Goal: Information Seeking & Learning: Learn about a topic

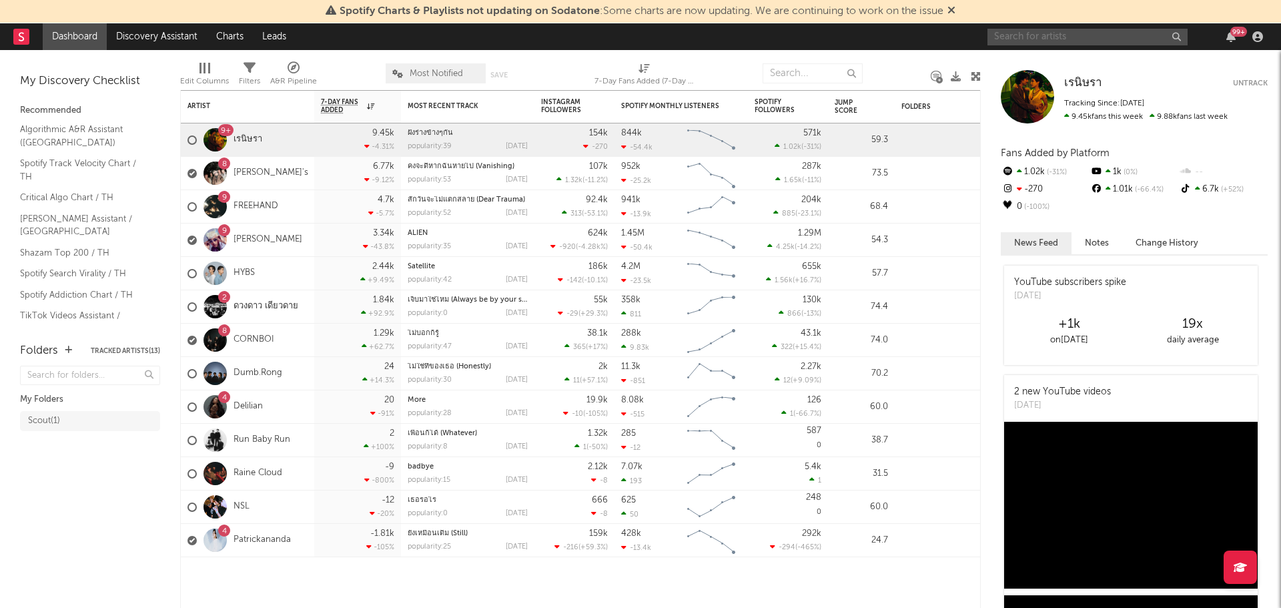
click at [1033, 37] on input "text" at bounding box center [1088, 37] width 200 height 17
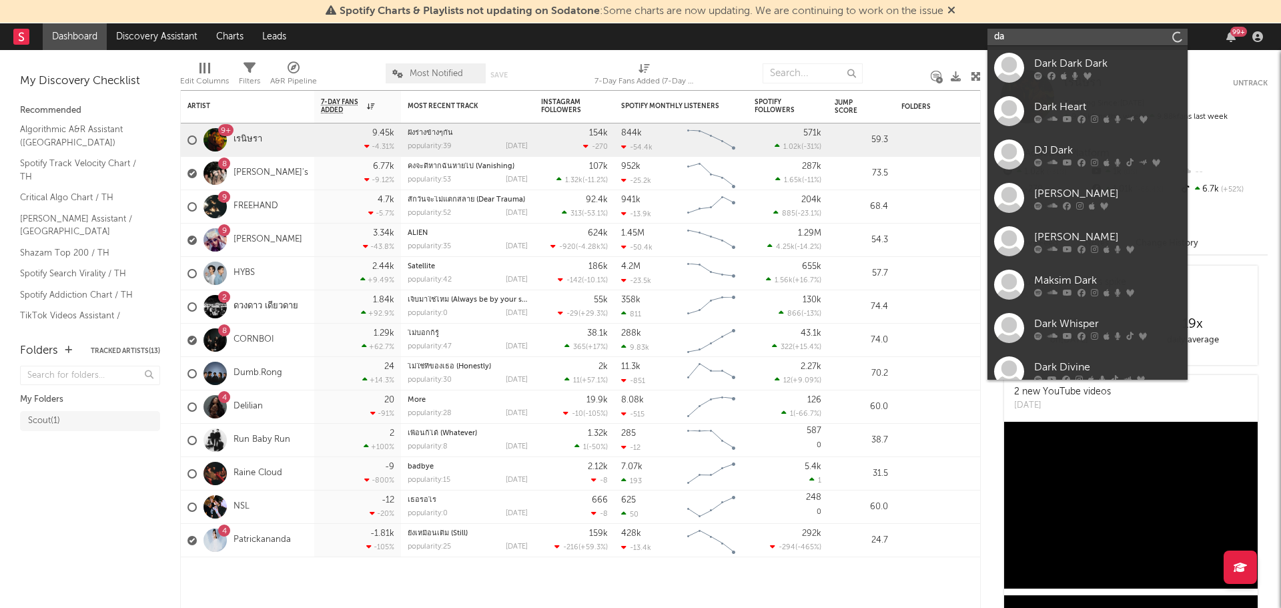
type input "d"
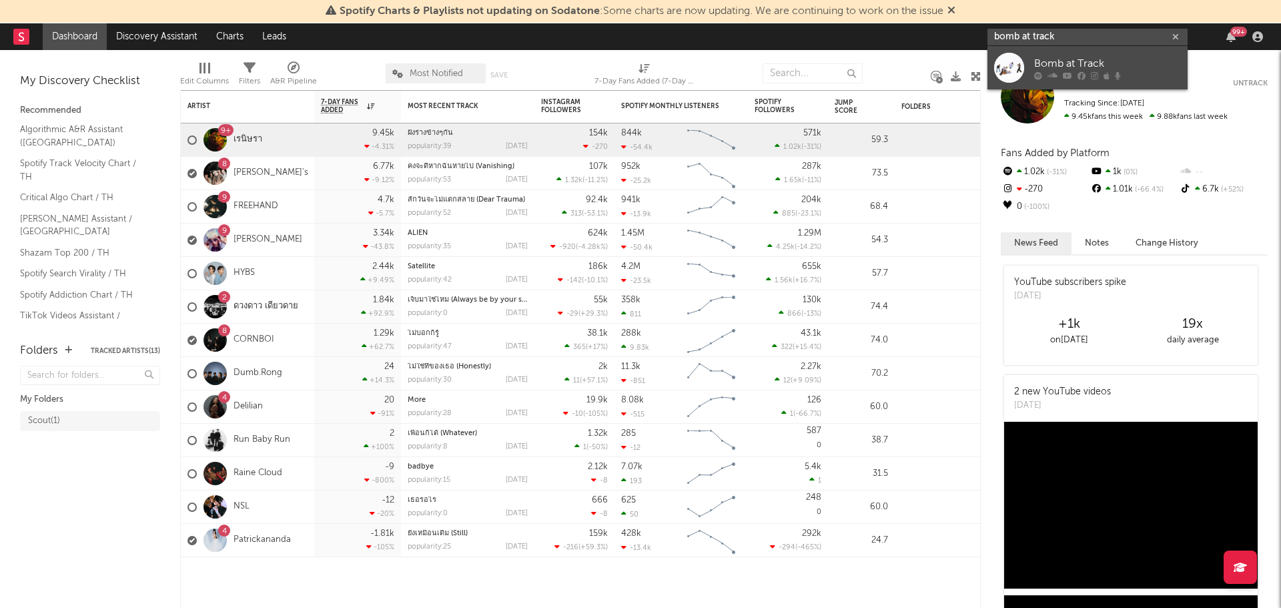
type input "bomb at track"
click at [1058, 66] on div "Bomb at Track" at bounding box center [1107, 63] width 147 height 16
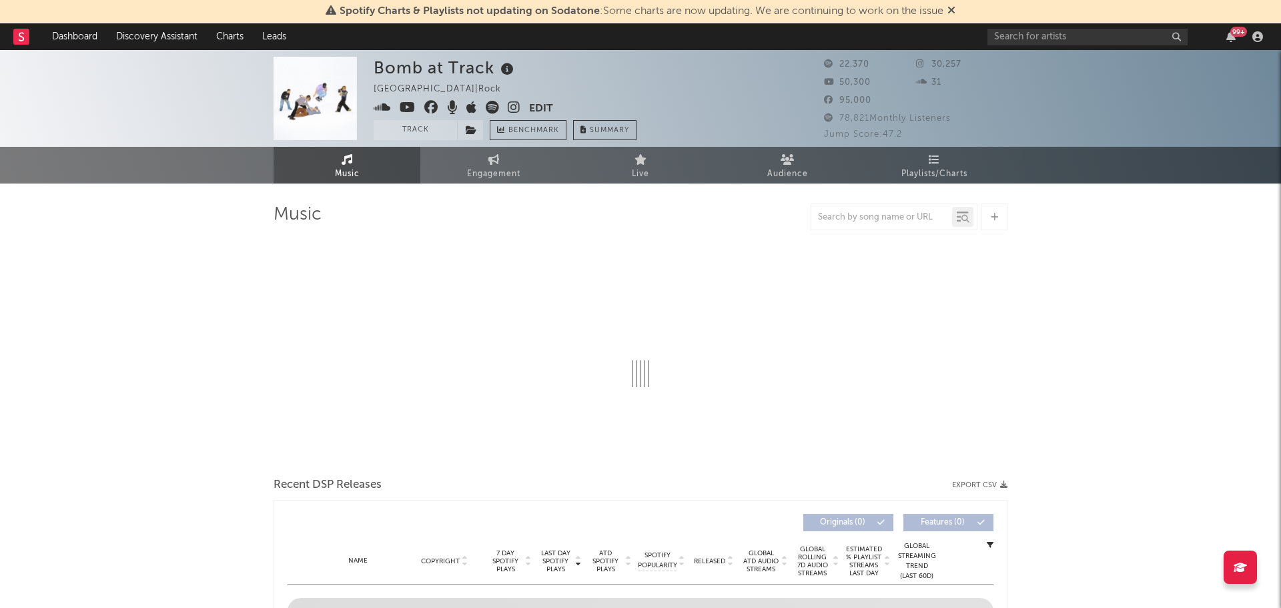
click at [948, 9] on icon at bounding box center [952, 10] width 8 height 11
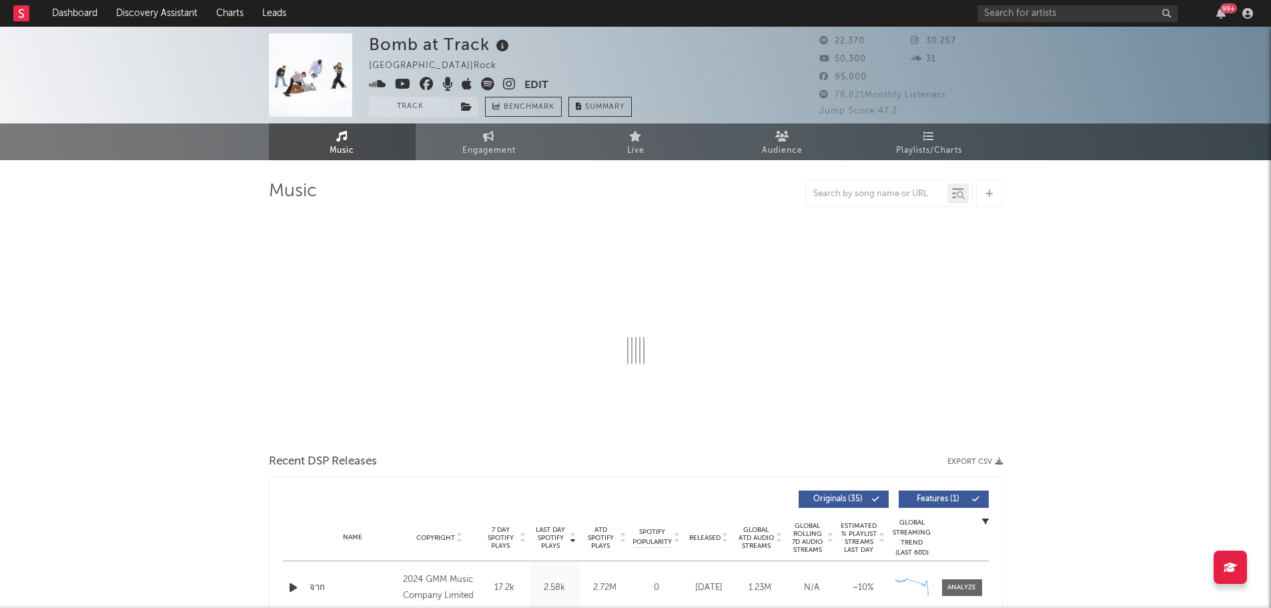
select select "6m"
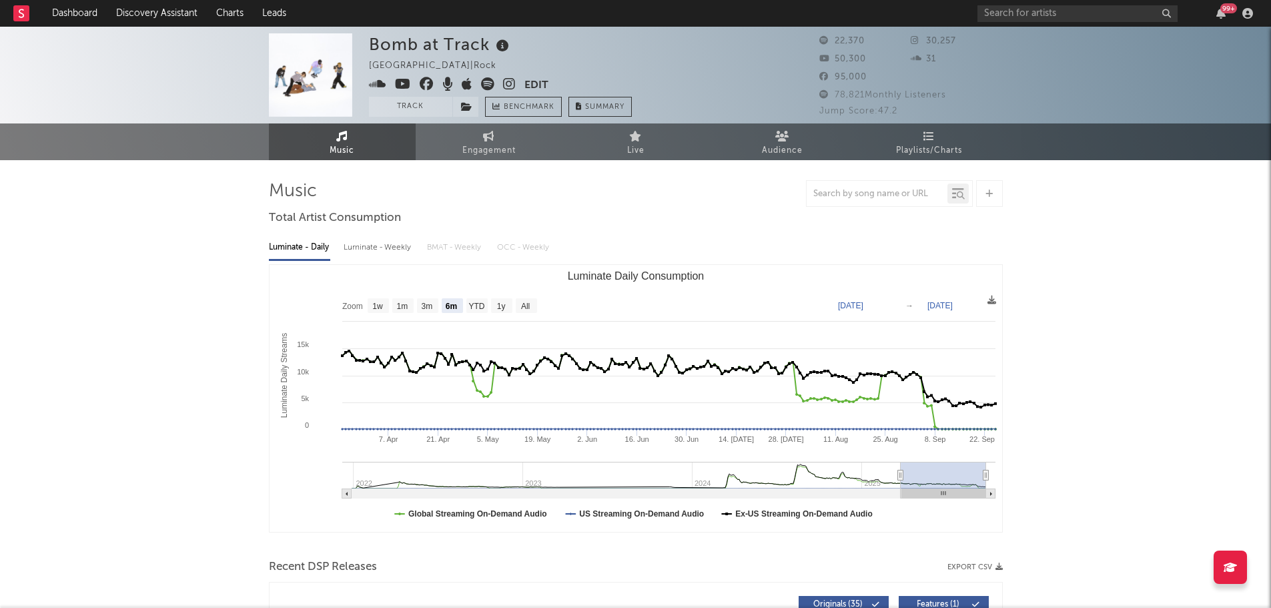
click at [388, 248] on div "Luminate - Weekly" at bounding box center [379, 247] width 70 height 23
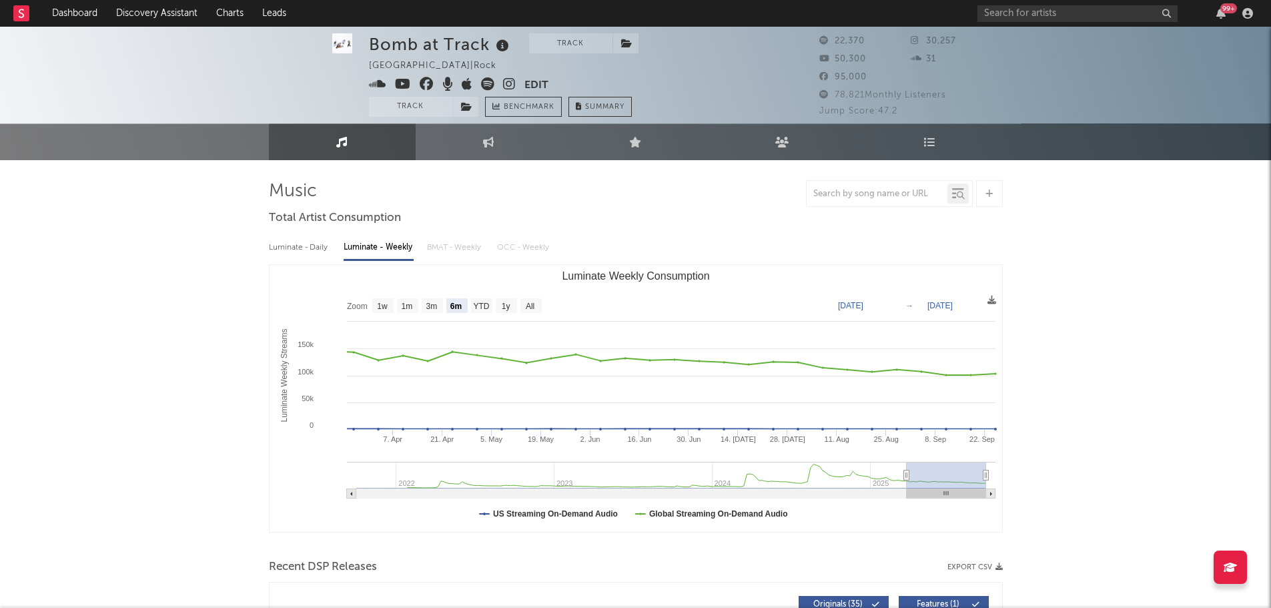
scroll to position [67, 0]
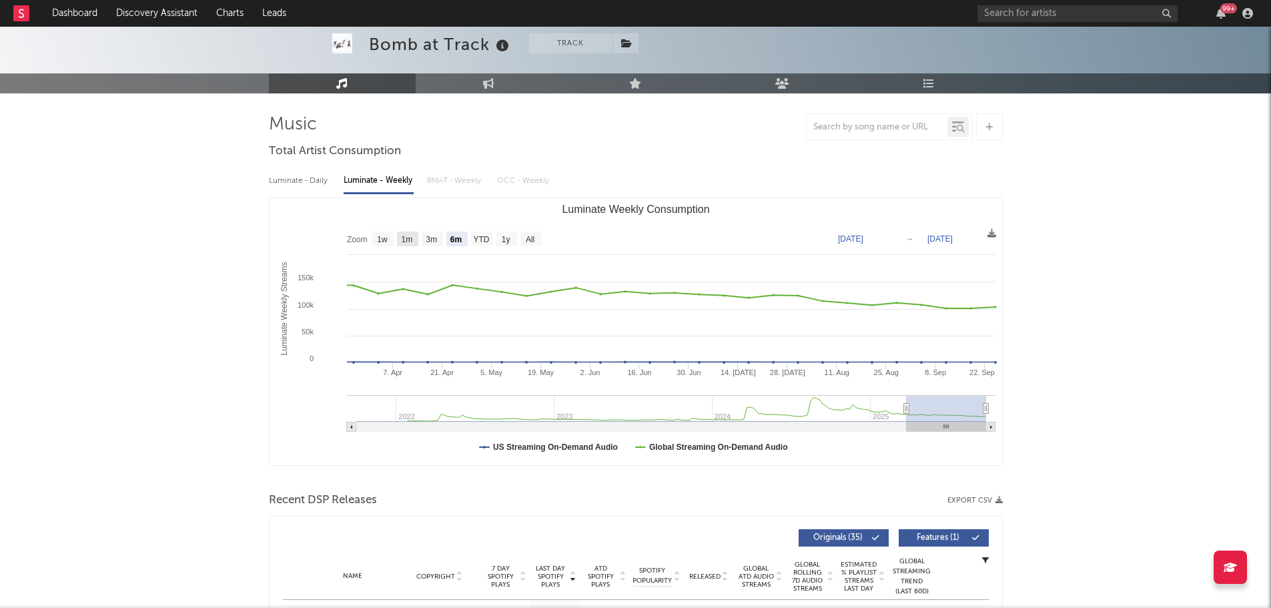
click at [406, 236] on text "1m" at bounding box center [406, 239] width 11 height 9
select select "1m"
type input "2025-08-25"
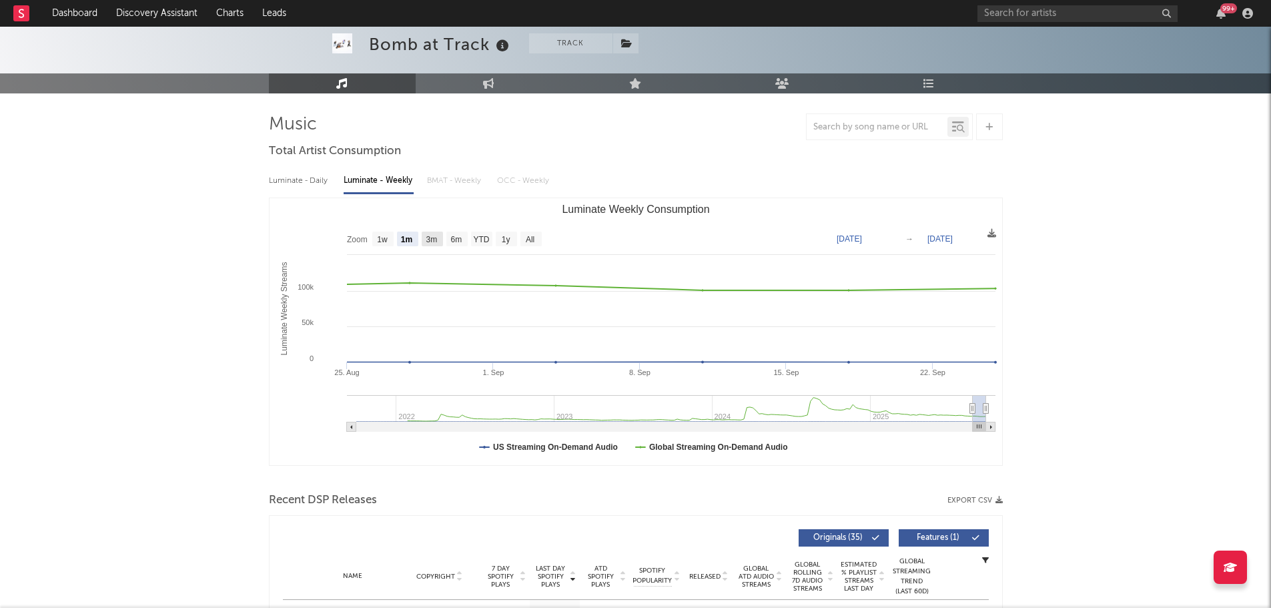
click at [434, 236] on text "3m" at bounding box center [431, 239] width 11 height 9
select select "3m"
type input "2025-06-25"
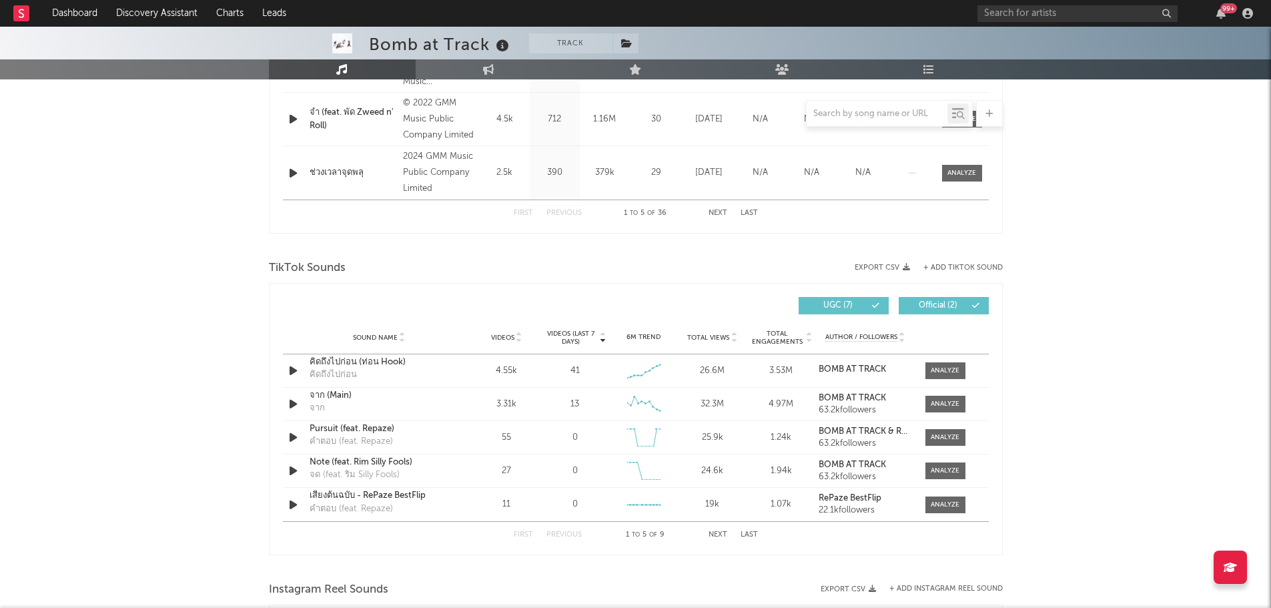
scroll to position [667, 0]
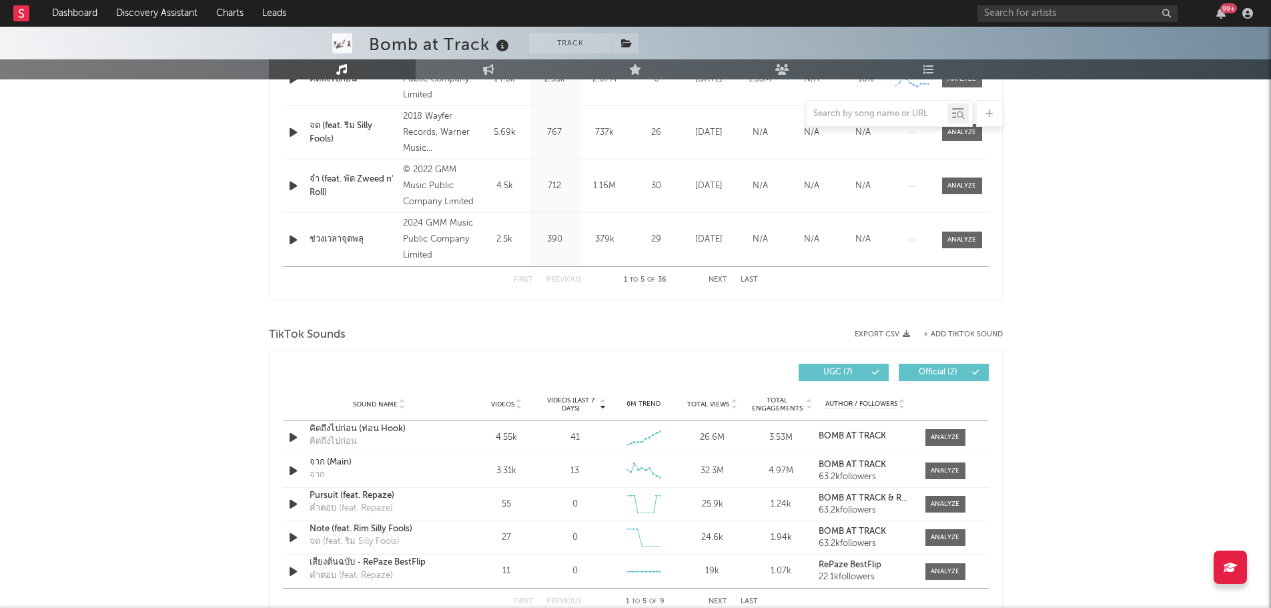
click at [290, 186] on icon "button" at bounding box center [293, 186] width 14 height 17
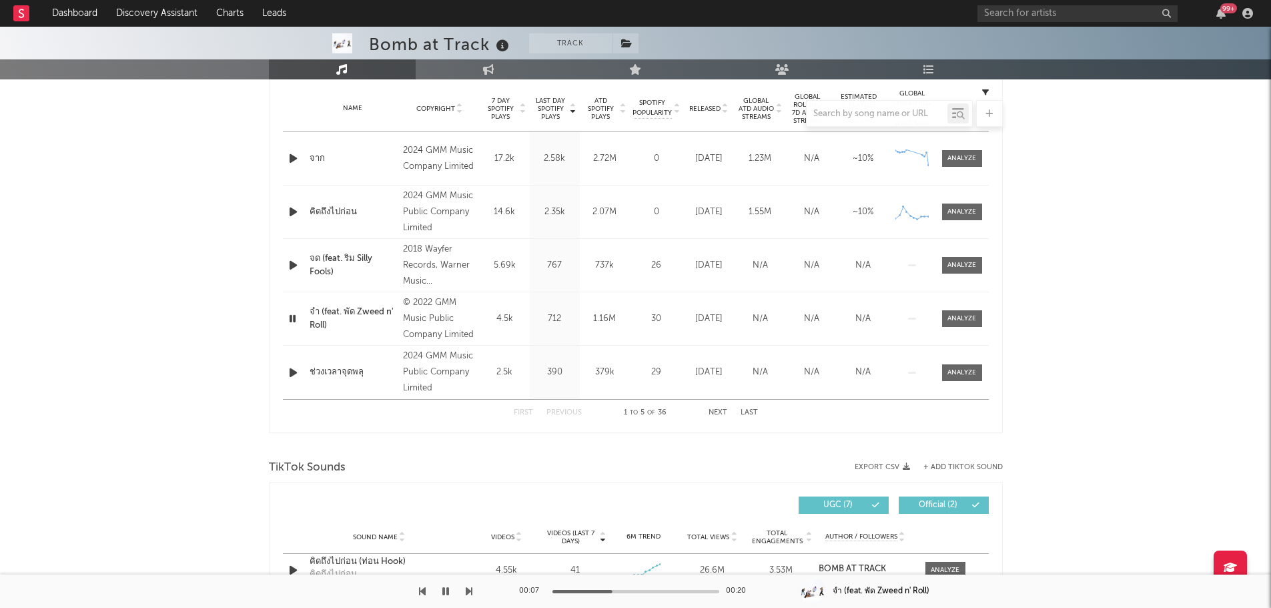
scroll to position [534, 0]
click at [290, 161] on icon "button" at bounding box center [293, 159] width 14 height 17
click at [291, 215] on icon "button" at bounding box center [293, 212] width 14 height 17
click at [1149, 301] on div "Bomb at Track Track Thailand | Rock Edit Track Benchmark Summary 22,370 30,257 …" at bounding box center [635, 501] width 1271 height 2016
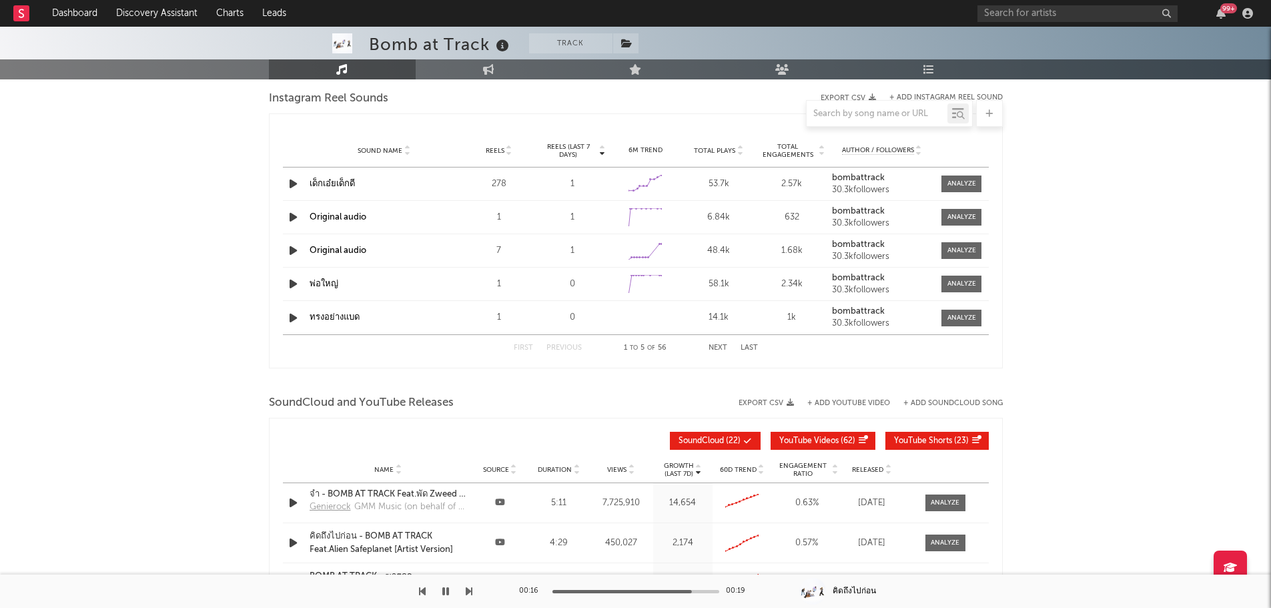
scroll to position [1201, 0]
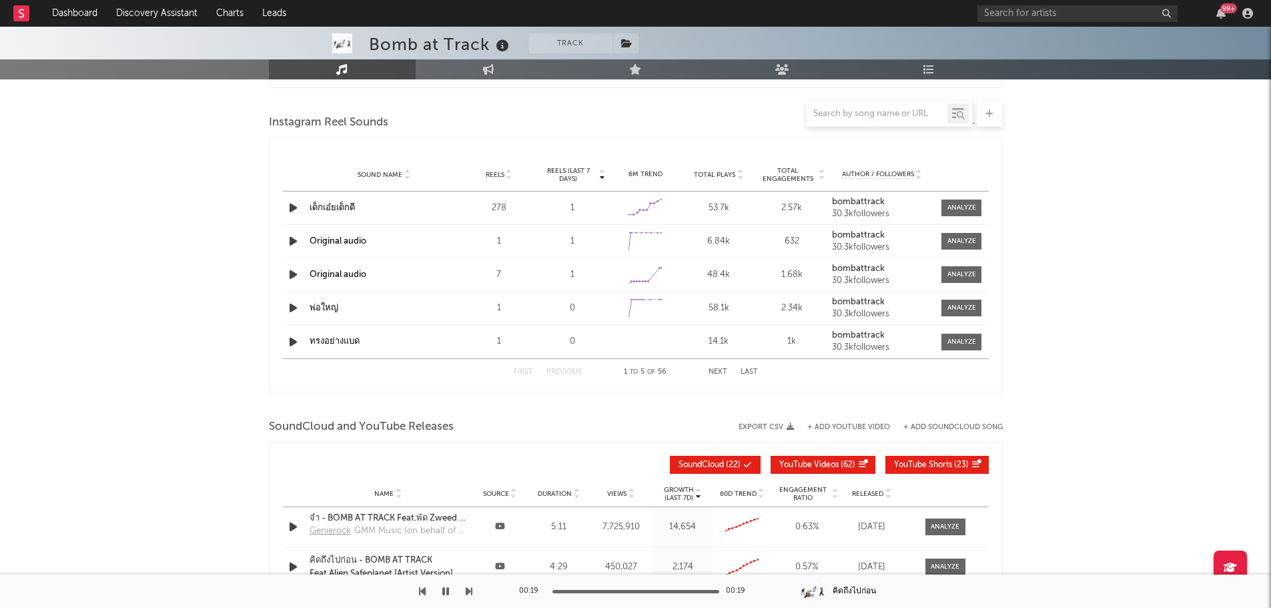
click at [294, 307] on icon "button" at bounding box center [293, 308] width 14 height 17
click at [292, 208] on icon "button" at bounding box center [293, 208] width 14 height 17
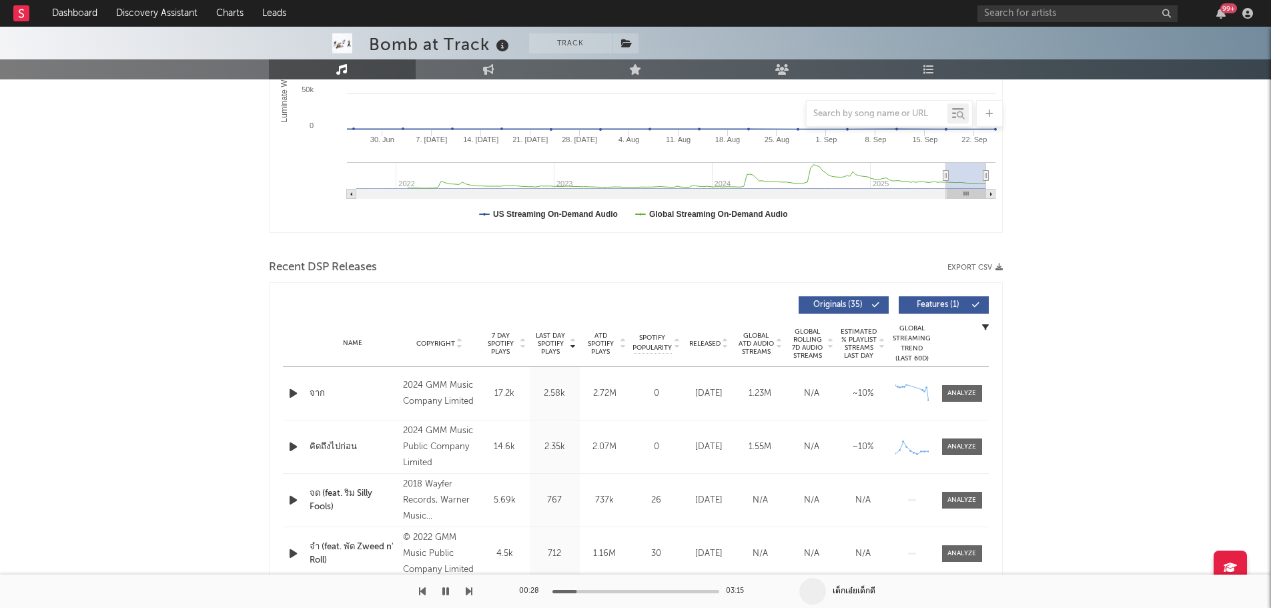
scroll to position [33, 0]
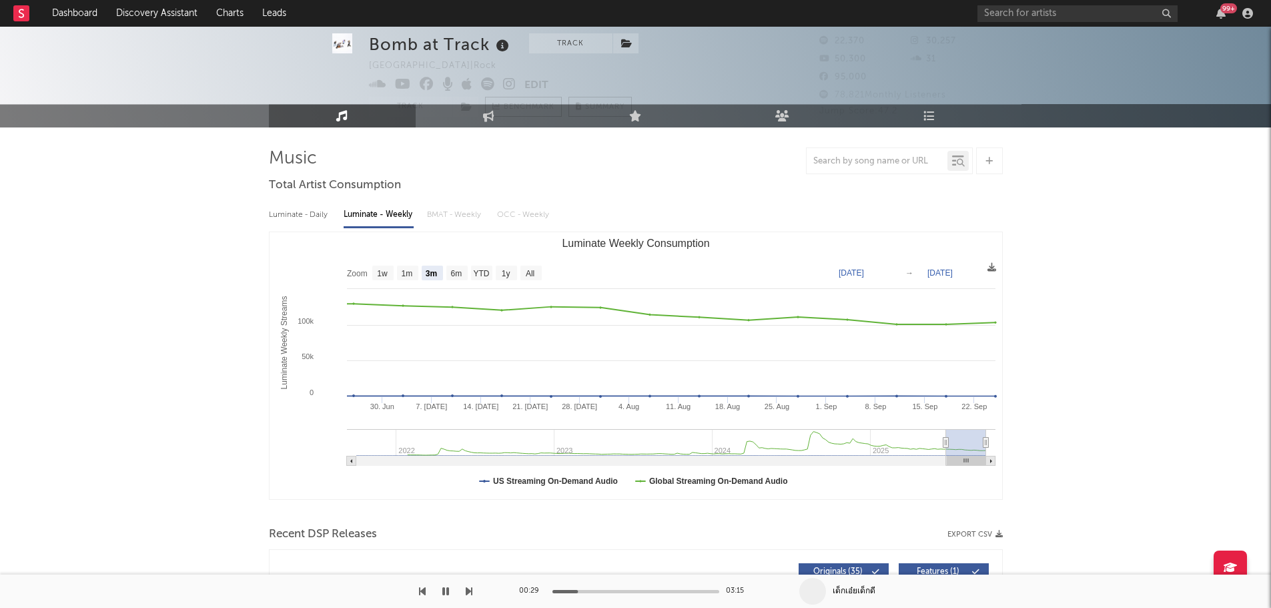
drag, startPoint x: 330, startPoint y: 115, endPoint x: 897, endPoint y: 79, distance: 567.7
click at [330, 115] on link "Music" at bounding box center [342, 115] width 147 height 23
click at [76, 16] on link "Dashboard" at bounding box center [75, 13] width 64 height 27
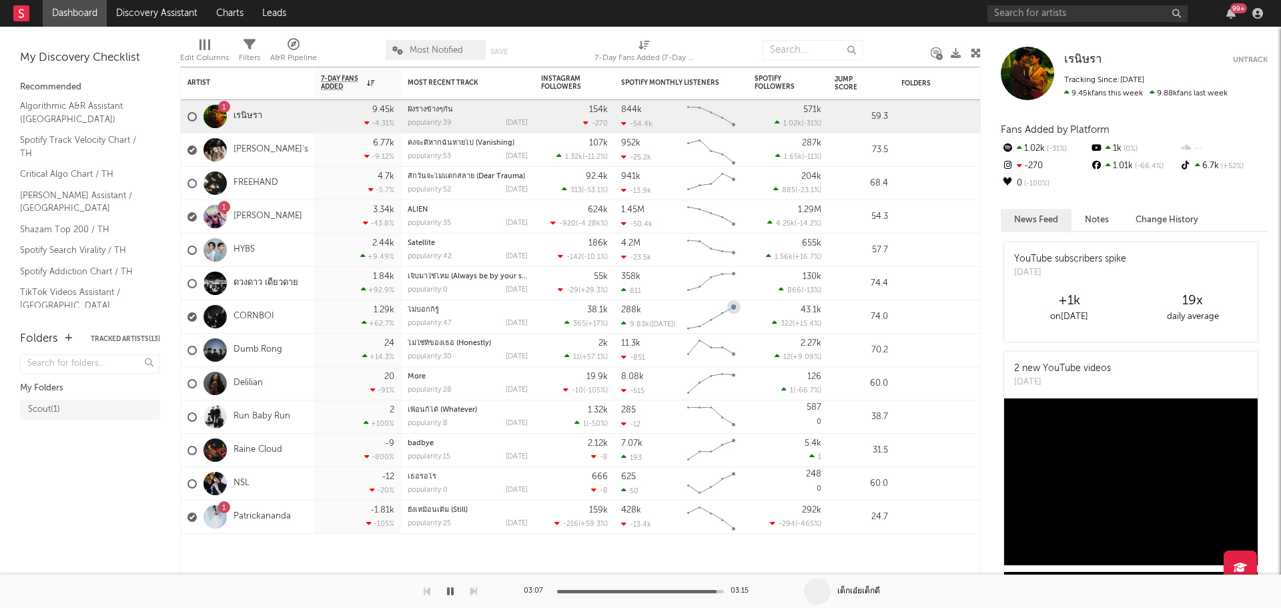
click at [735, 310] on icon "Chart title" at bounding box center [734, 307] width 6 height 6
click at [735, 307] on icon "Chart title" at bounding box center [734, 307] width 6 height 6
click at [936, 317] on div at bounding box center [961, 313] width 133 height 27
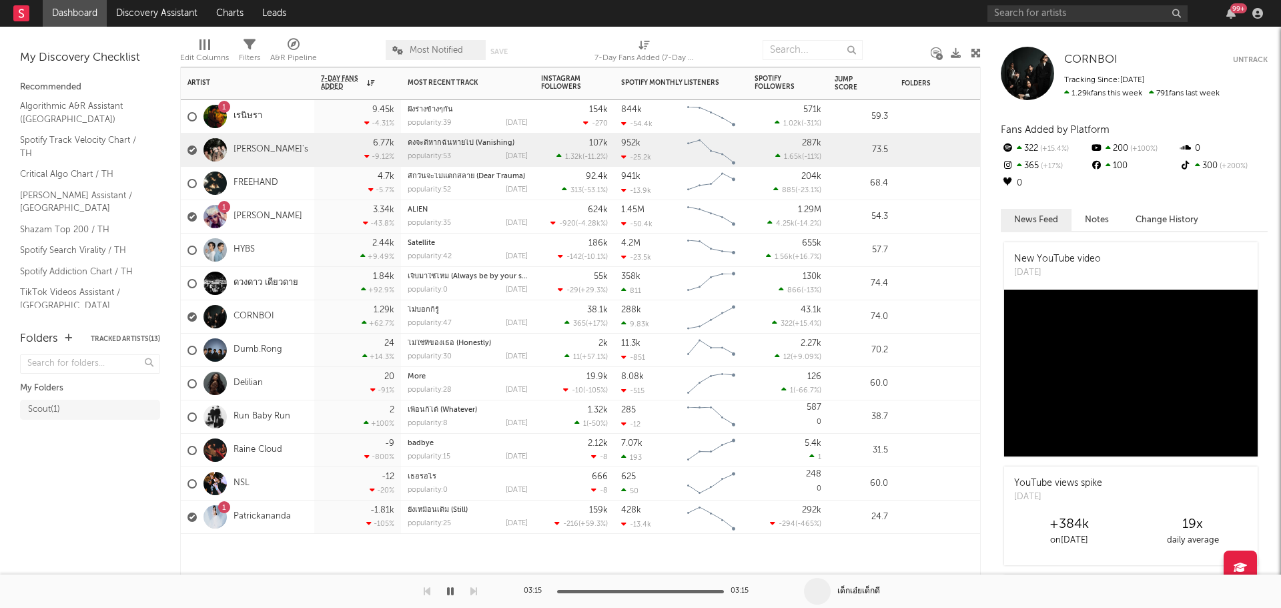
click at [930, 154] on div at bounding box center [961, 146] width 133 height 27
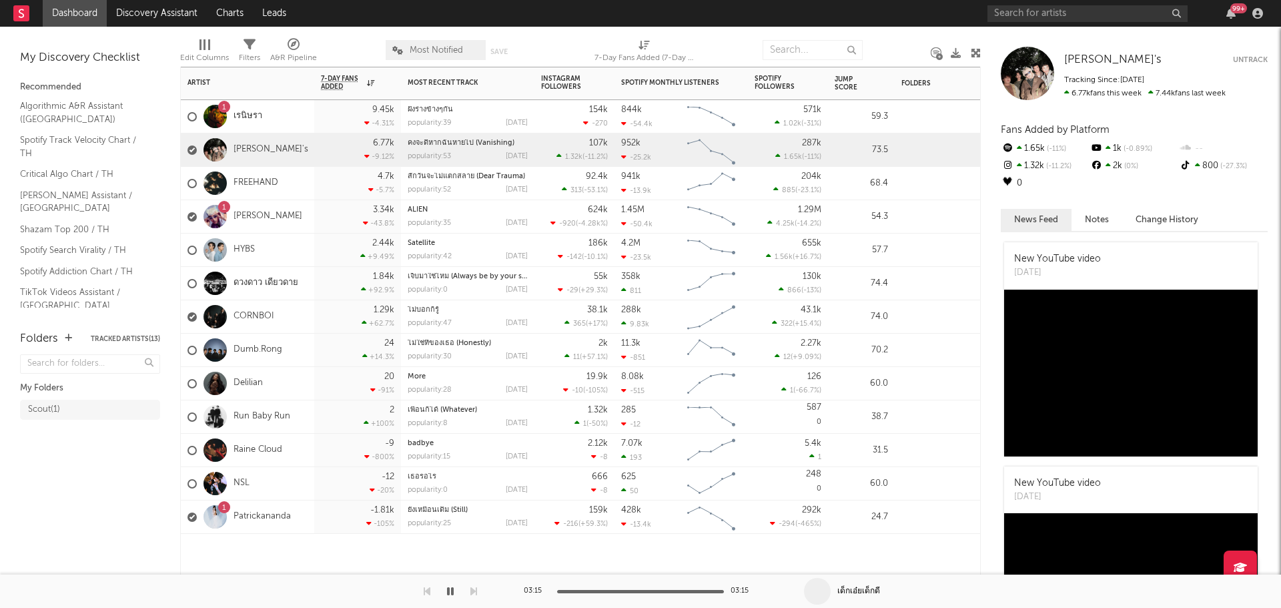
click at [1233, 12] on div "99 +" at bounding box center [1239, 8] width 17 height 10
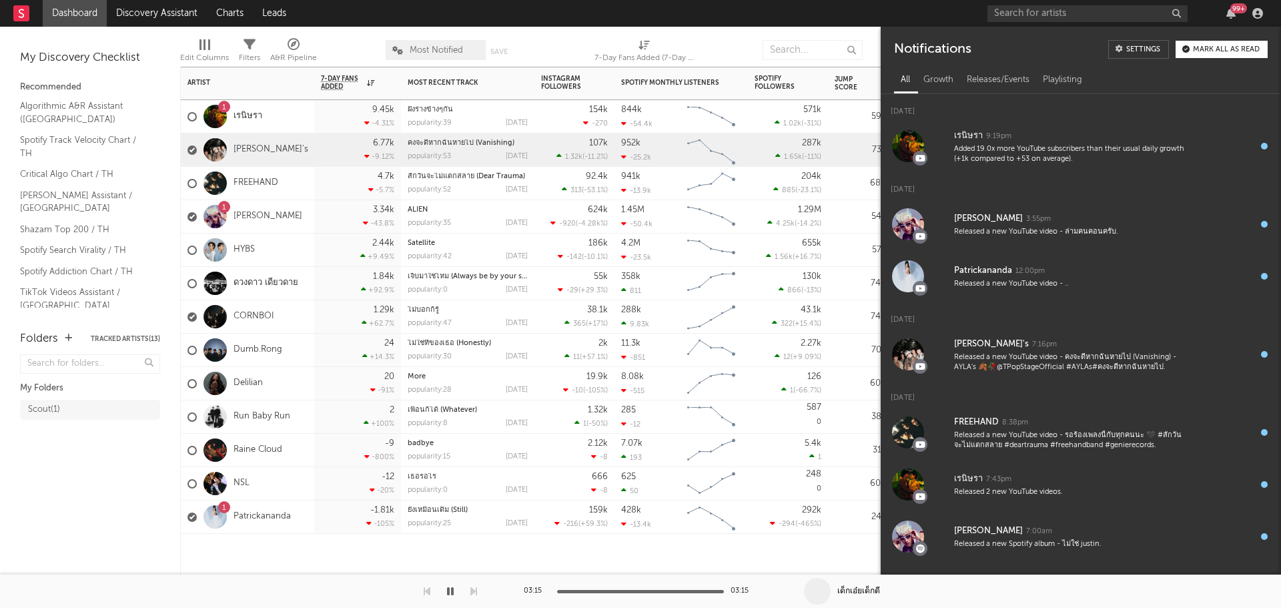
click at [1221, 47] on div "Mark all as read" at bounding box center [1226, 49] width 67 height 7
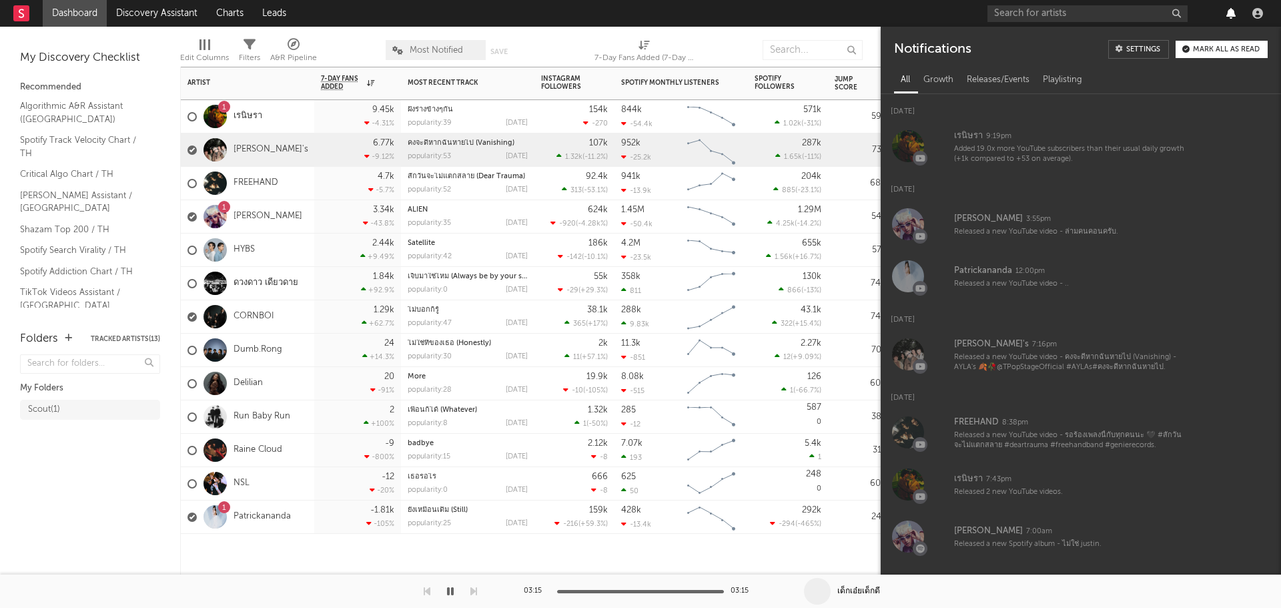
click at [1230, 11] on icon "button" at bounding box center [1231, 13] width 9 height 11
